Goal: Register for event/course

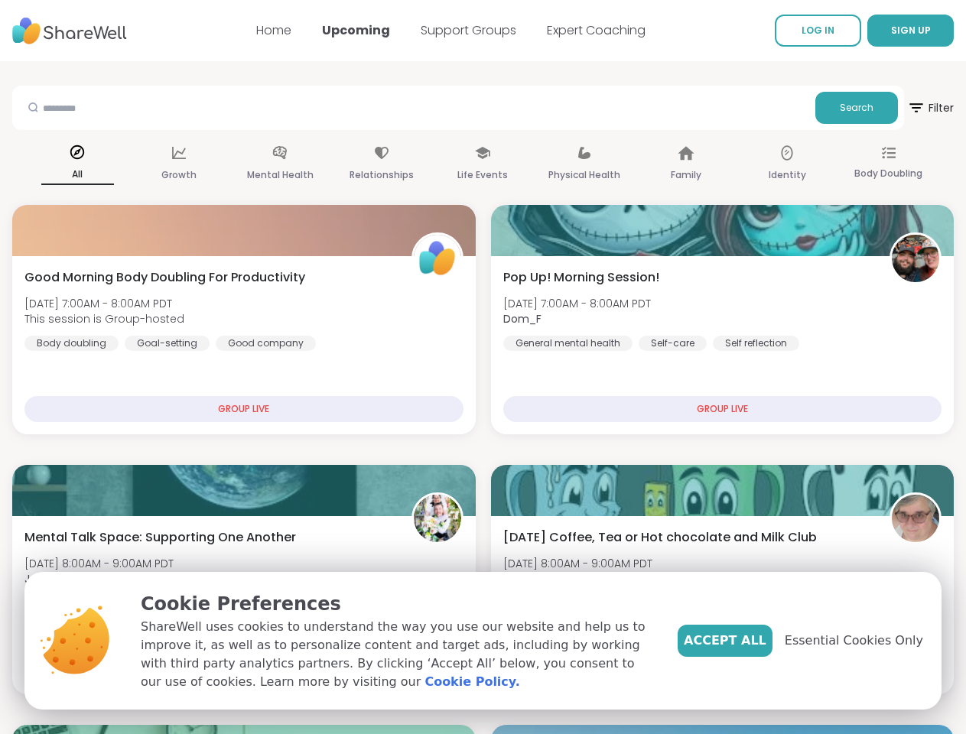
click at [891, 31] on span "SIGN UP" at bounding box center [911, 30] width 40 height 13
click at [907, 108] on span "Filter" at bounding box center [930, 107] width 47 height 37
click at [114, 164] on div "All" at bounding box center [77, 164] width 73 height 57
click at [215, 164] on div "Growth" at bounding box center [178, 164] width 73 height 57
